Goal: Task Accomplishment & Management: Complete application form

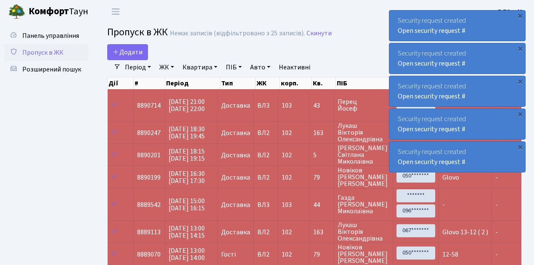
select select "25"
click at [133, 50] on span "Додати" at bounding box center [128, 52] width 30 height 9
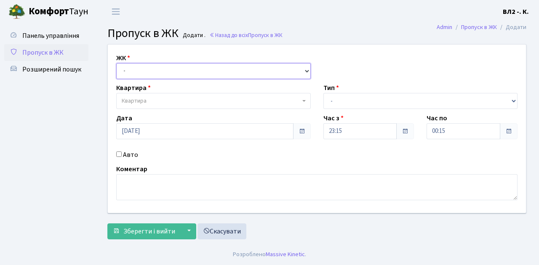
click at [137, 71] on select "- ВЛ1, Ужгородський пров., 4/1 ВЛ2, Голосіївський просп., 76 ВЛ3, пр.Голосіївсь…" at bounding box center [213, 71] width 194 height 16
select select "317"
click at [116, 63] on select "- ВЛ1, Ужгородський пров., 4/1 ВЛ2, Голосіївський просп., 76 ВЛ3, пр.Голосіївсь…" at bounding box center [213, 71] width 194 height 16
select select
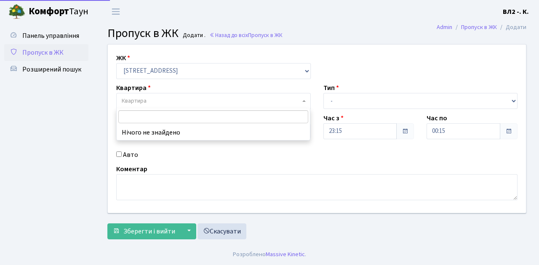
click at [146, 98] on span "Квартира" at bounding box center [211, 101] width 178 height 8
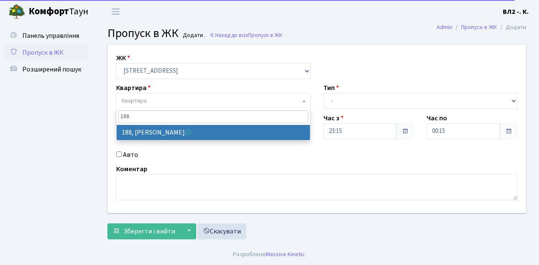
type input "188"
select select "40000"
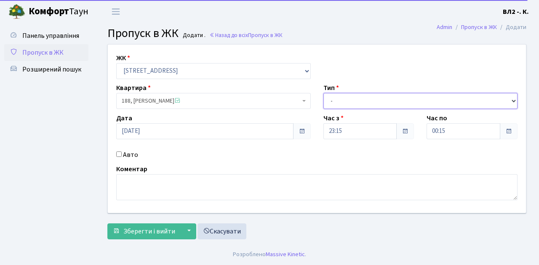
click at [347, 101] on select "- Доставка Таксі Гості Сервіс" at bounding box center [420, 101] width 194 height 16
select select "1"
click at [323, 93] on select "- Доставка Таксі Гості Сервіс" at bounding box center [420, 101] width 194 height 16
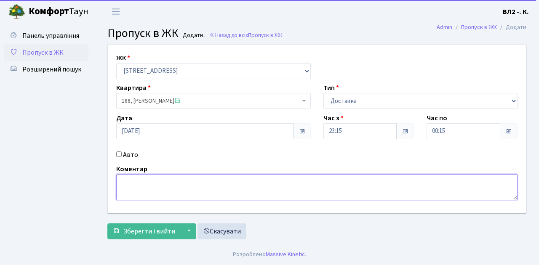
click at [157, 190] on textarea at bounding box center [316, 187] width 401 height 26
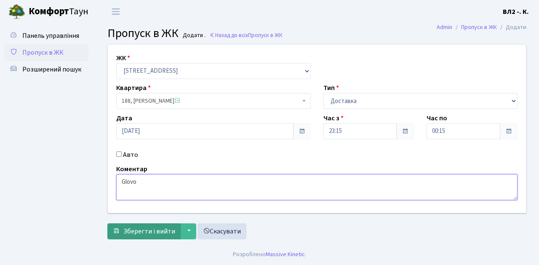
type textarea "Glovo"
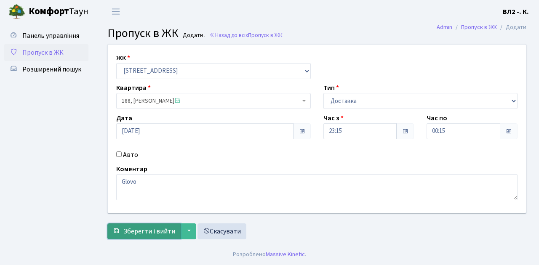
click at [159, 232] on span "Зберегти і вийти" at bounding box center [149, 231] width 52 height 9
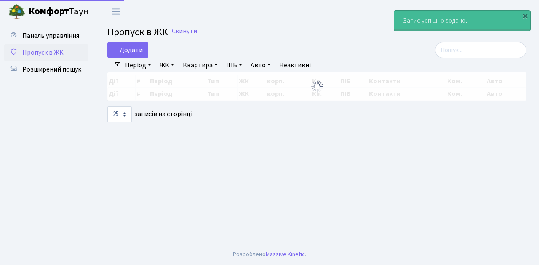
select select "25"
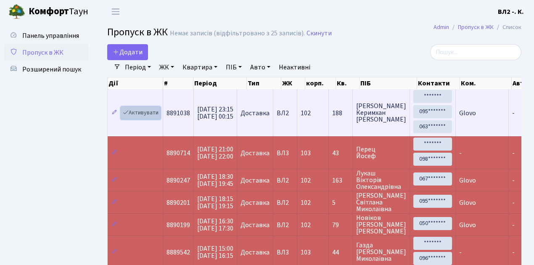
click at [136, 113] on link "Активувати" at bounding box center [141, 112] width 40 height 13
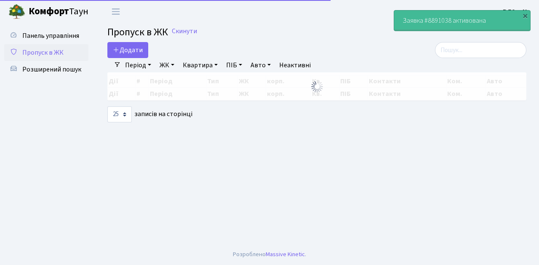
select select "25"
